Goal: Information Seeking & Learning: Learn about a topic

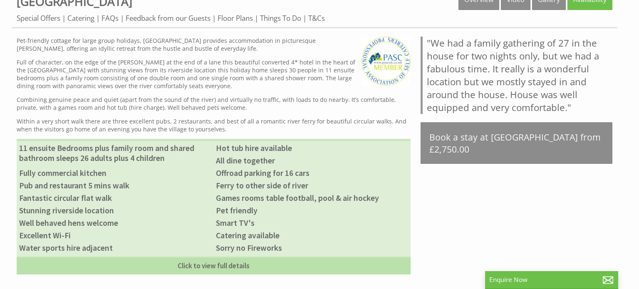
scroll to position [375, 0]
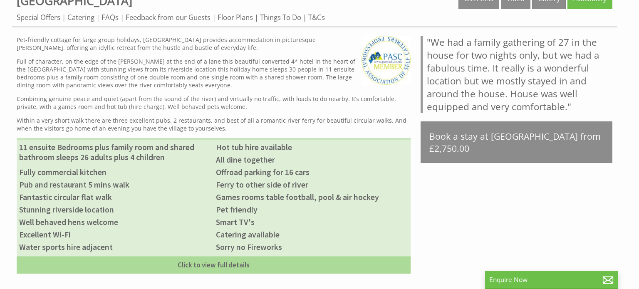
click at [215, 269] on link "Click to view full details" at bounding box center [214, 265] width 394 height 18
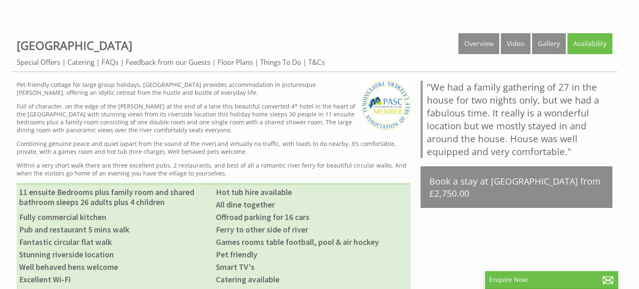
scroll to position [330, 0]
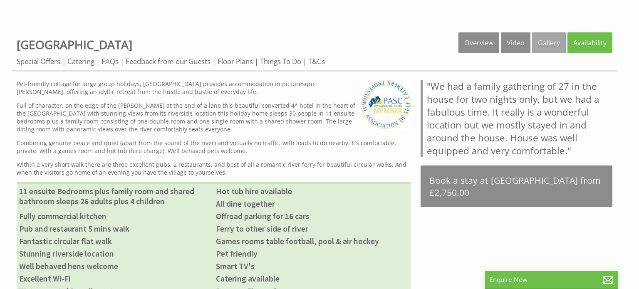
click at [554, 41] on link "Gallery" at bounding box center [549, 42] width 34 height 21
click at [476, 42] on link "Overview" at bounding box center [479, 42] width 41 height 21
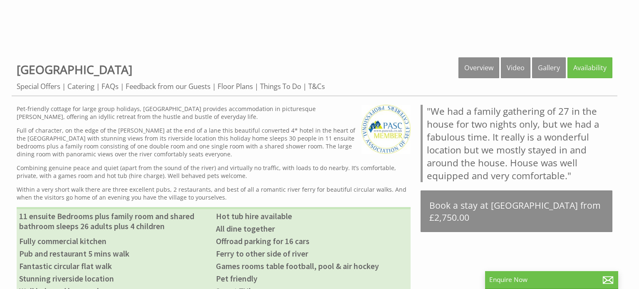
scroll to position [308, 0]
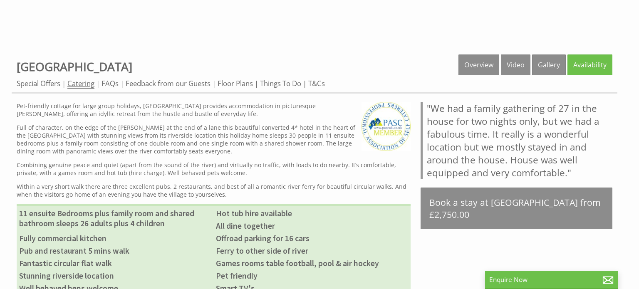
click at [77, 85] on link "Catering" at bounding box center [80, 84] width 27 height 10
click at [244, 83] on link "Floor Plans" at bounding box center [235, 84] width 35 height 10
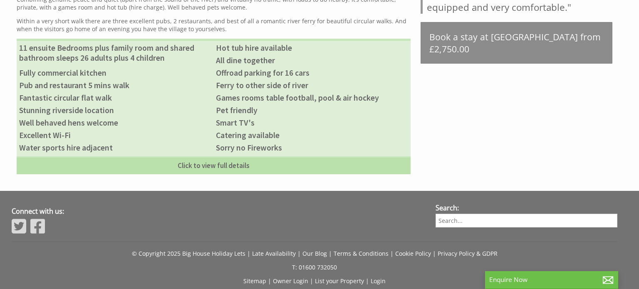
scroll to position [0, 0]
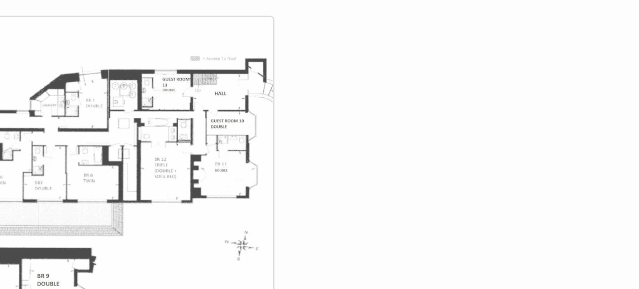
scroll to position [325, 0]
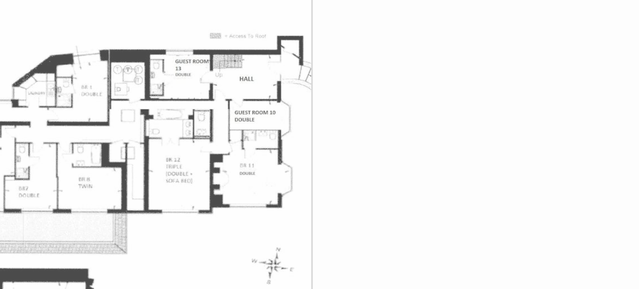
click at [122, 164] on img at bounding box center [92, 181] width 135 height 135
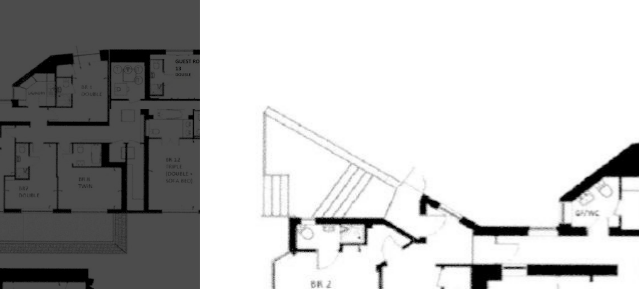
drag, startPoint x: 170, startPoint y: 147, endPoint x: 131, endPoint y: 138, distance: 40.6
click at [131, 138] on div at bounding box center [319, 144] width 639 height 289
click at [189, 157] on img at bounding box center [319, 144] width 376 height 253
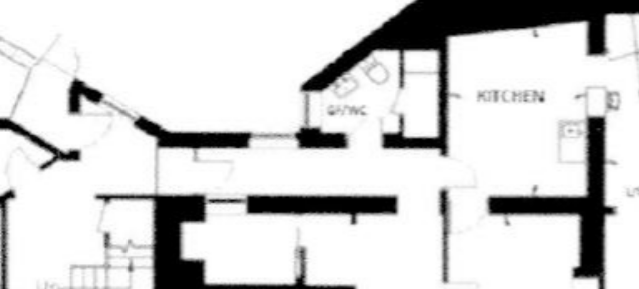
click at [188, 157] on img at bounding box center [319, 101] width 624 height 419
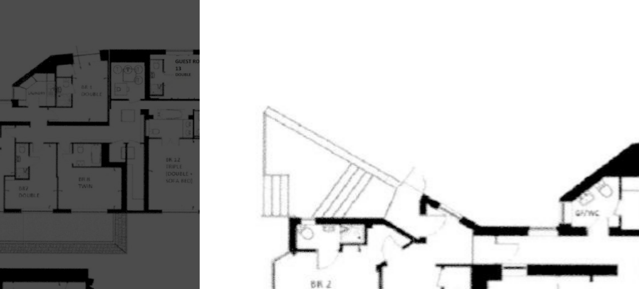
click at [113, 154] on div at bounding box center [319, 144] width 639 height 289
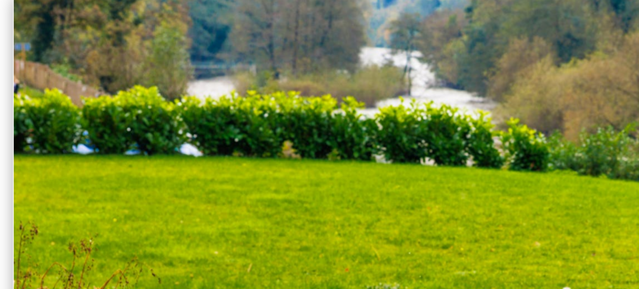
scroll to position [0, 0]
